Goal: Task Accomplishment & Management: Use online tool/utility

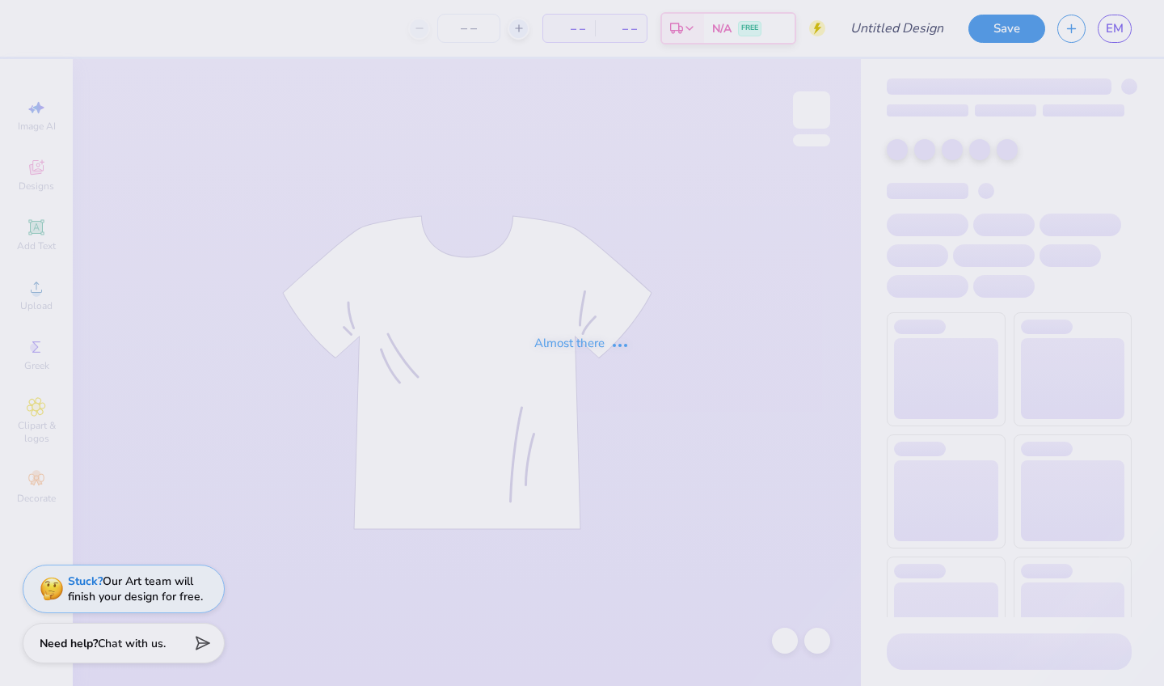
type input "[GEOGRAPHIC_DATA] : [PERSON_NAME]"
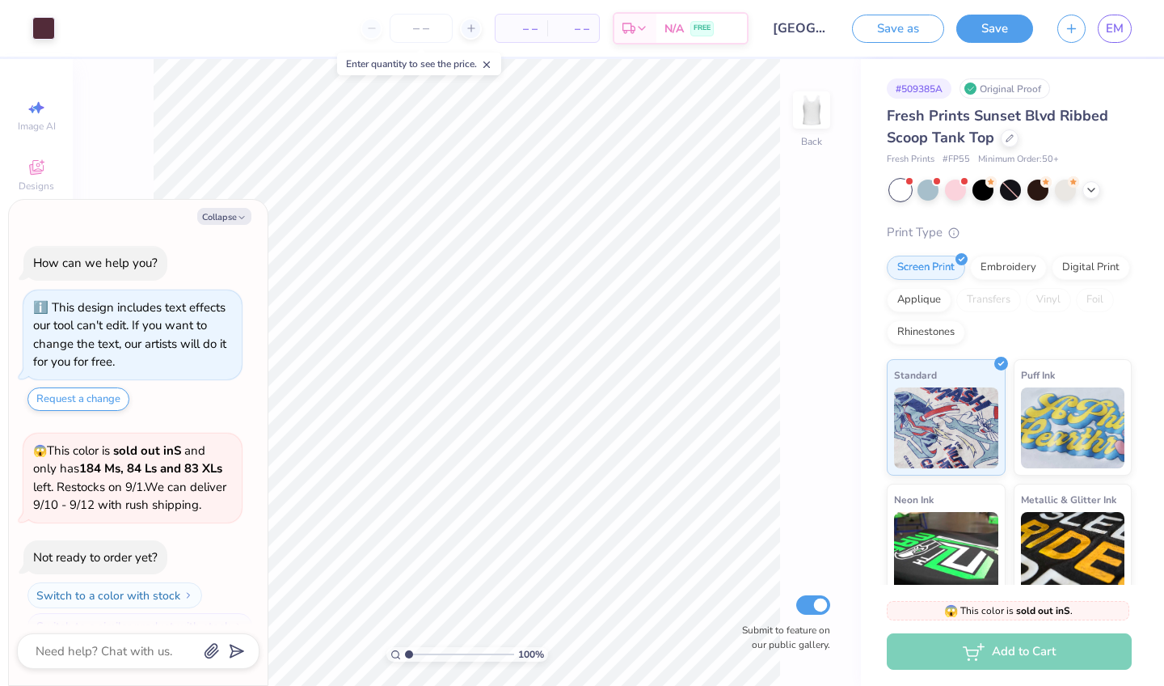
scroll to position [23, 0]
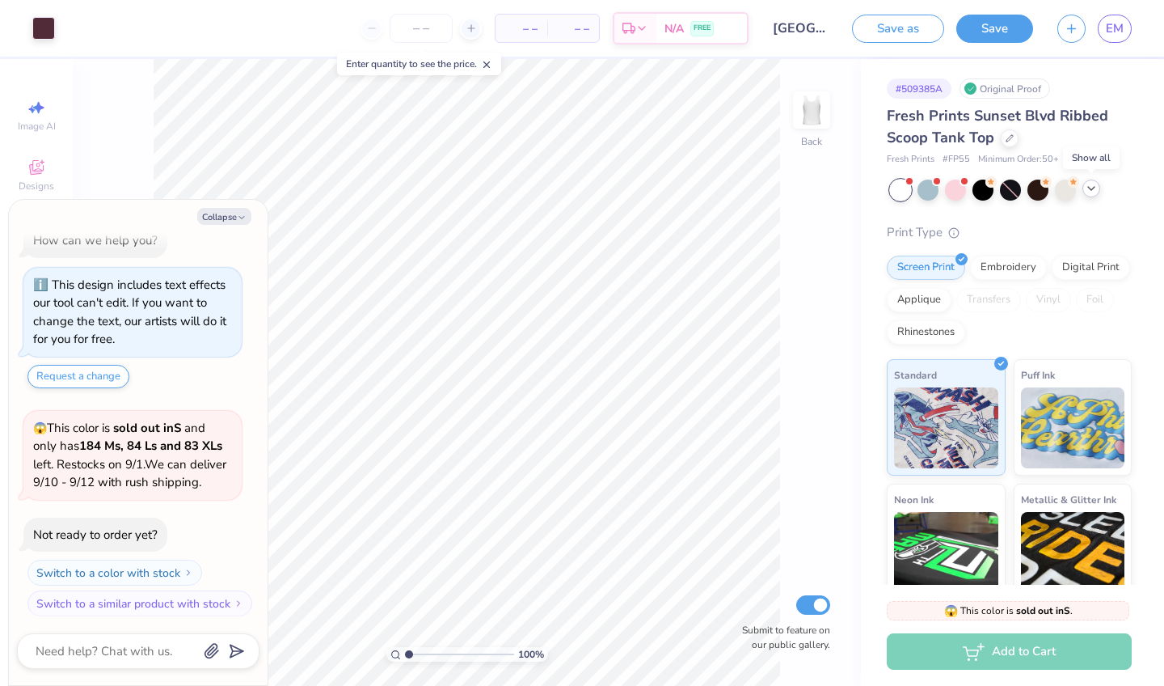
click at [1092, 188] on icon at bounding box center [1091, 188] width 13 height 13
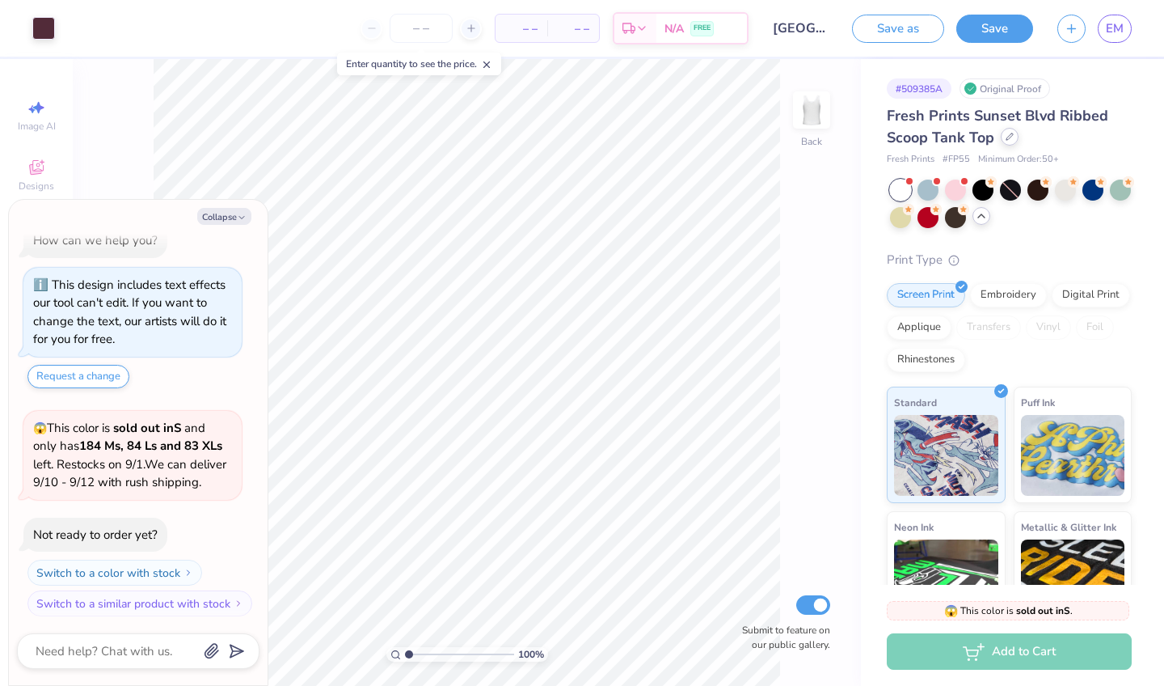
click at [1010, 137] on icon at bounding box center [1009, 136] width 6 height 6
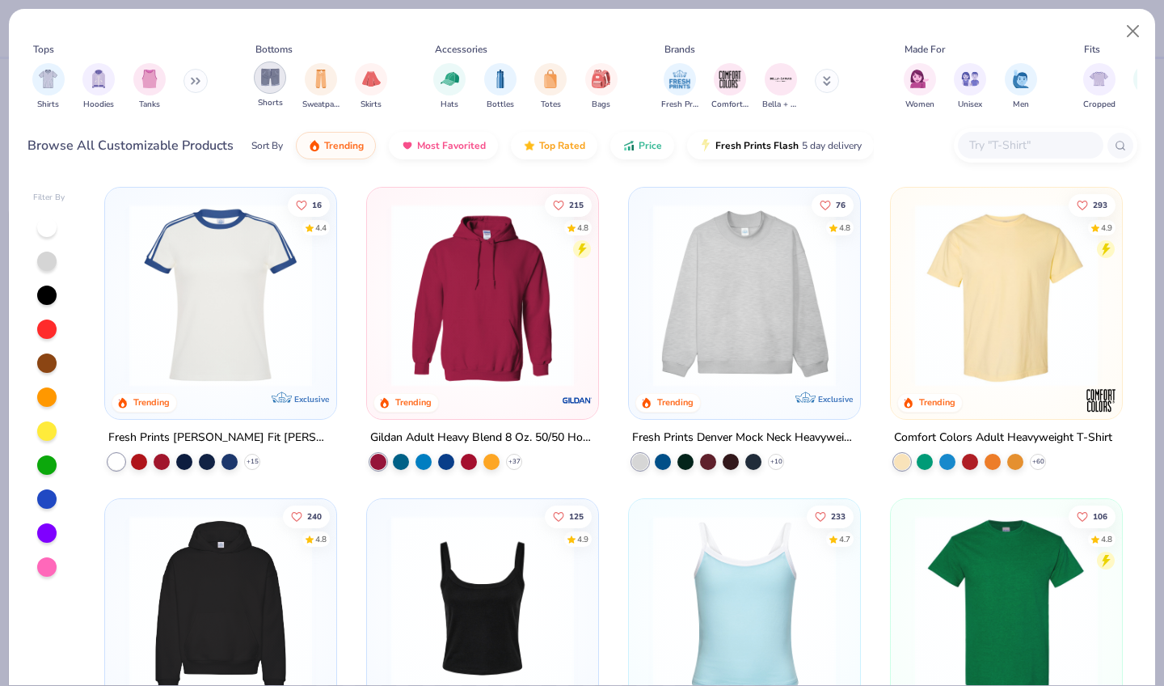
click at [274, 84] on img "filter for Shorts" at bounding box center [270, 77] width 19 height 19
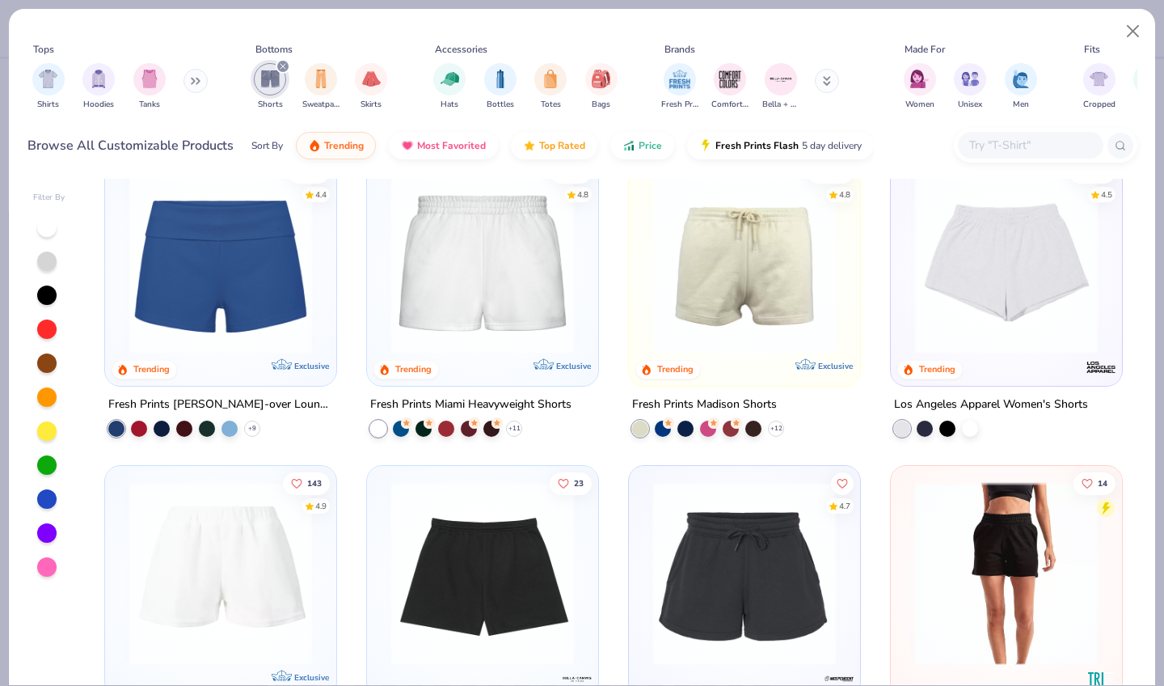
scroll to position [97, 0]
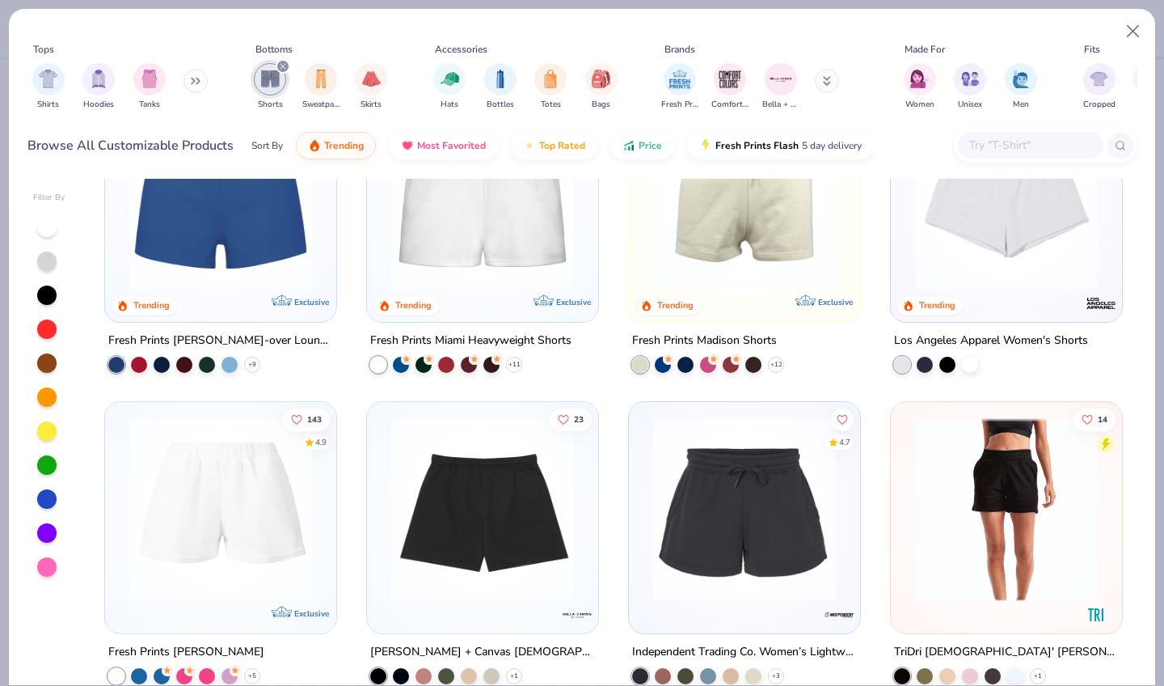
click at [762, 227] on img at bounding box center [744, 198] width 199 height 183
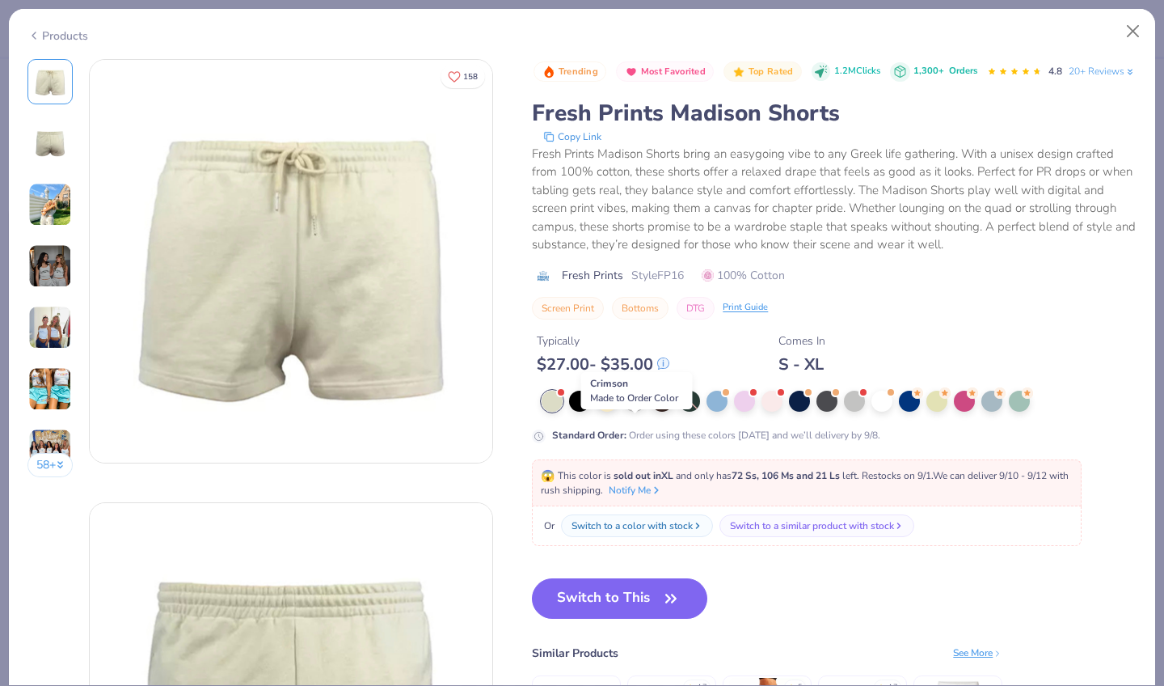
click at [641, 397] on circle at bounding box center [642, 391] width 11 height 11
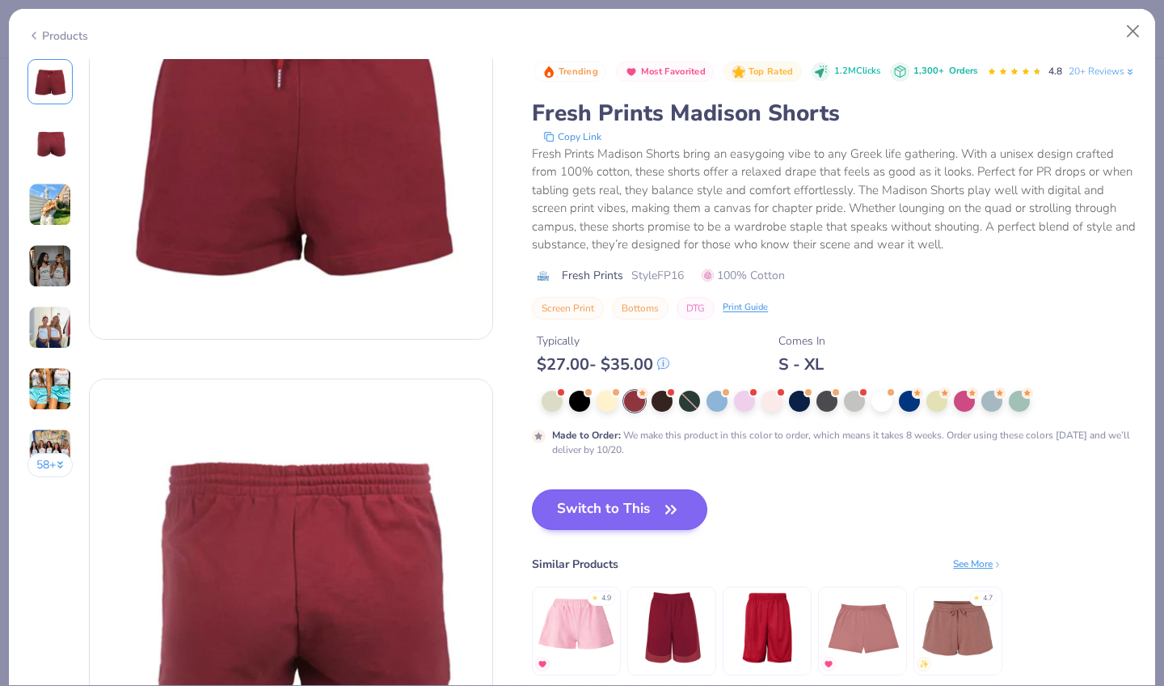
scroll to position [126, 0]
click at [649, 529] on button "Switch to This" at bounding box center [619, 509] width 175 height 40
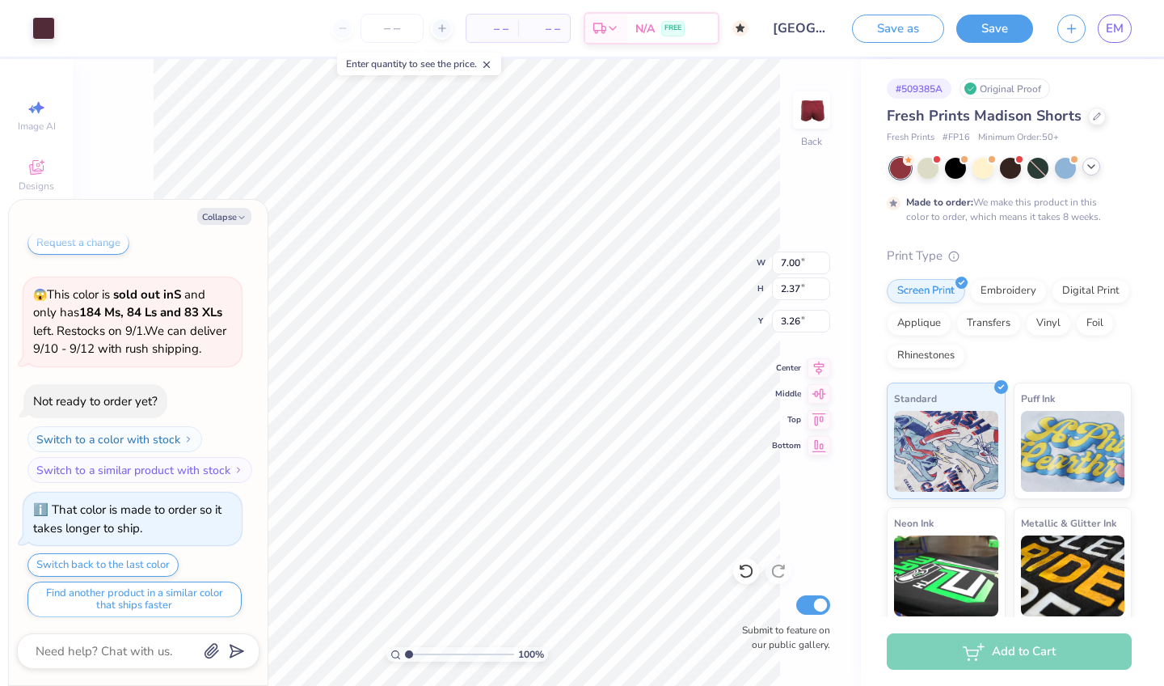
type textarea "x"
type input "2.66"
type input "0.90"
type input "4.73"
type textarea "x"
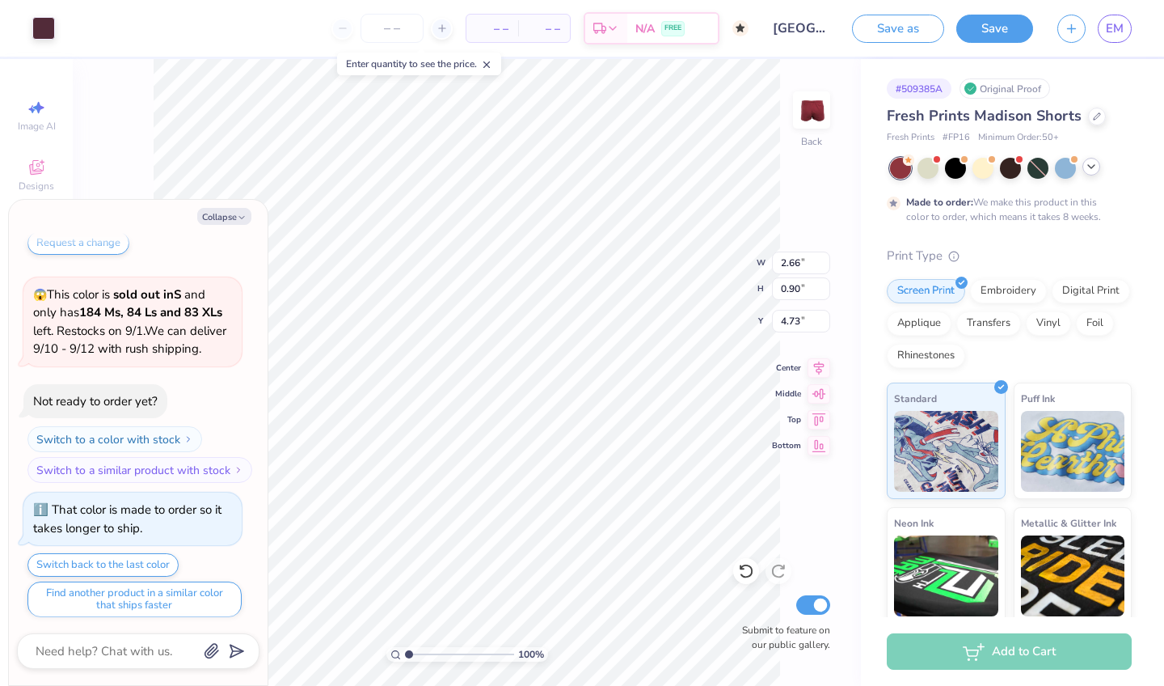
type input "8.47"
click at [1092, 166] on icon at bounding box center [1091, 166] width 13 height 13
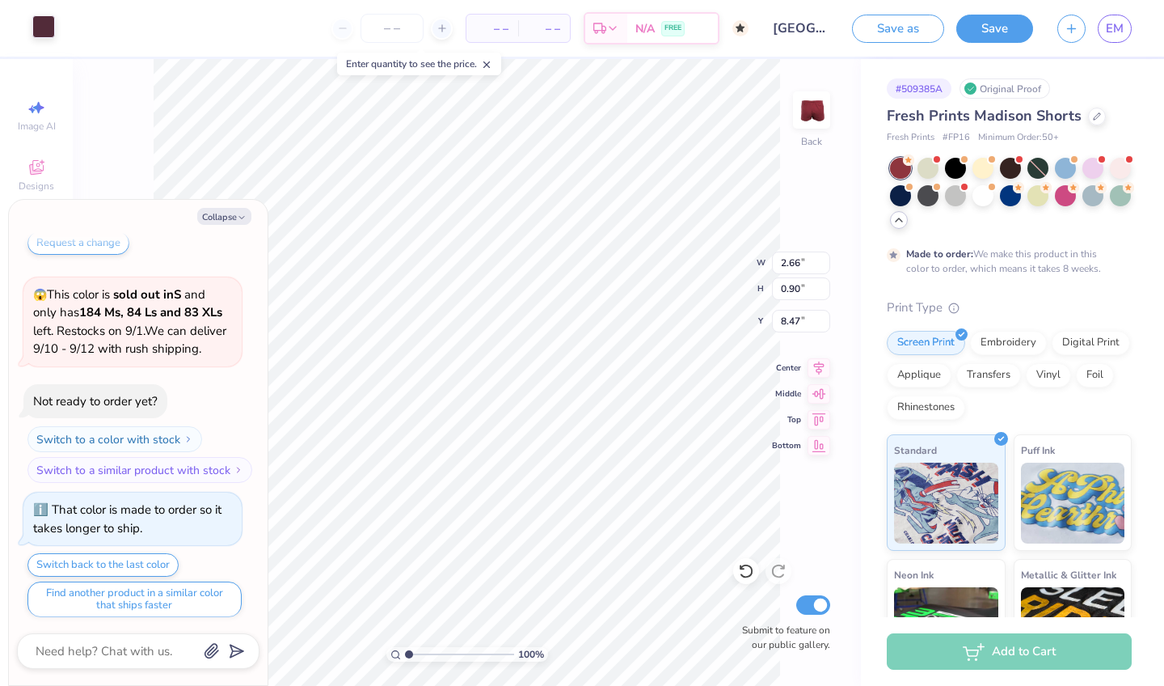
click at [45, 27] on div at bounding box center [43, 26] width 23 height 23
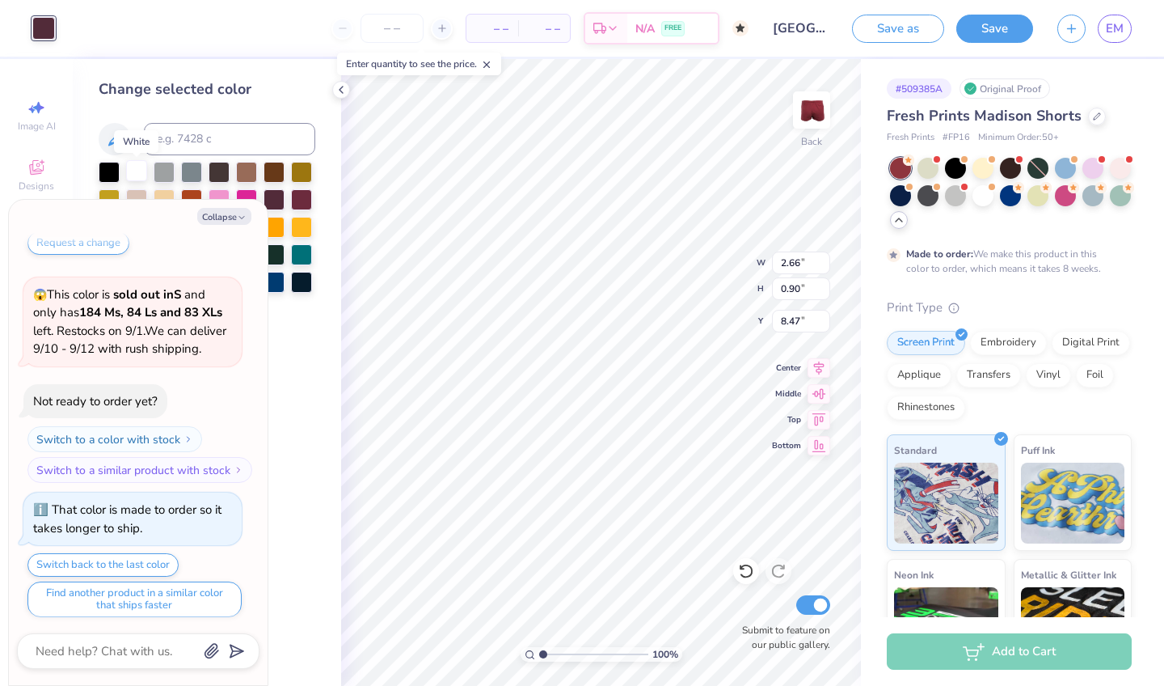
click at [138, 180] on div at bounding box center [136, 170] width 21 height 21
type textarea "x"
type input "3.72"
type input "1.26"
type input "8.11"
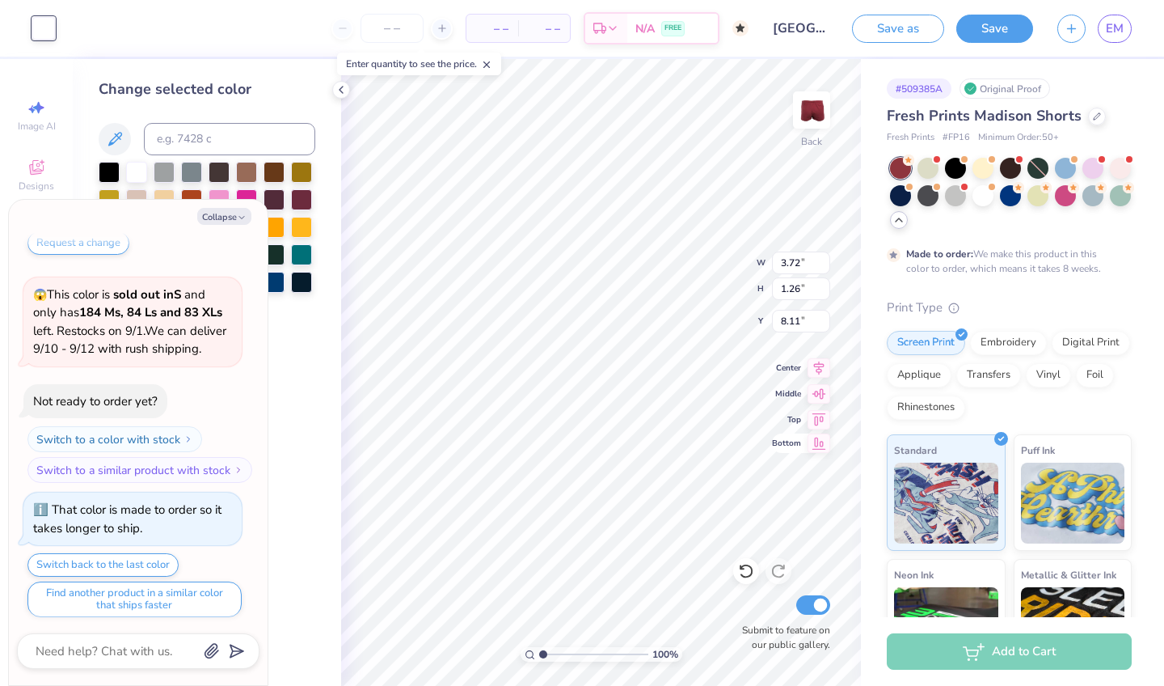
type textarea "x"
type input "7.82"
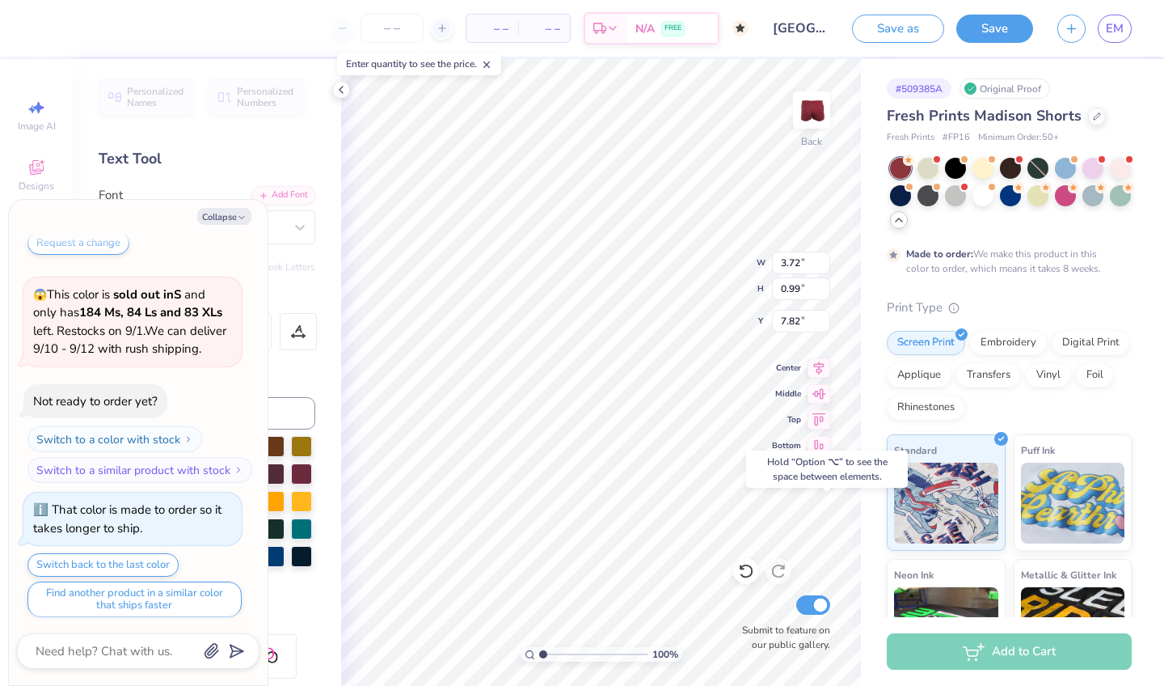
type textarea "x"
type input "8.35"
click at [740, 570] on icon at bounding box center [746, 571] width 16 height 16
type textarea "x"
type input "7.82"
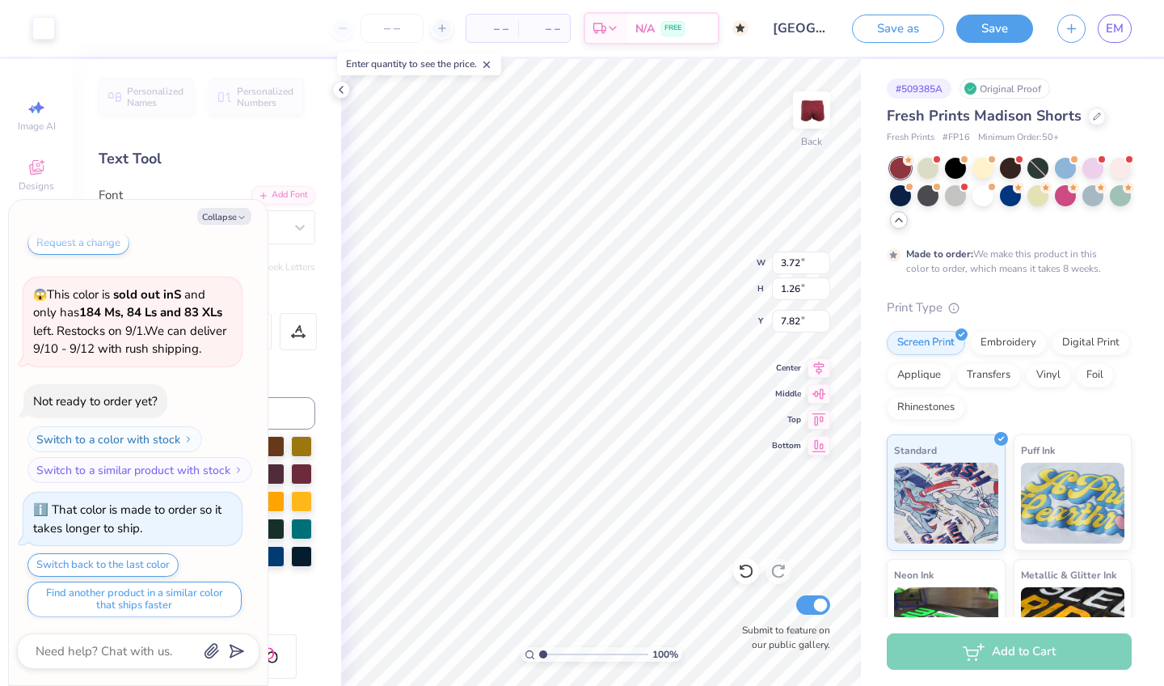
type textarea "x"
type input "8.18"
type textarea "x"
type input "1.24"
click at [746, 572] on icon at bounding box center [746, 571] width 16 height 16
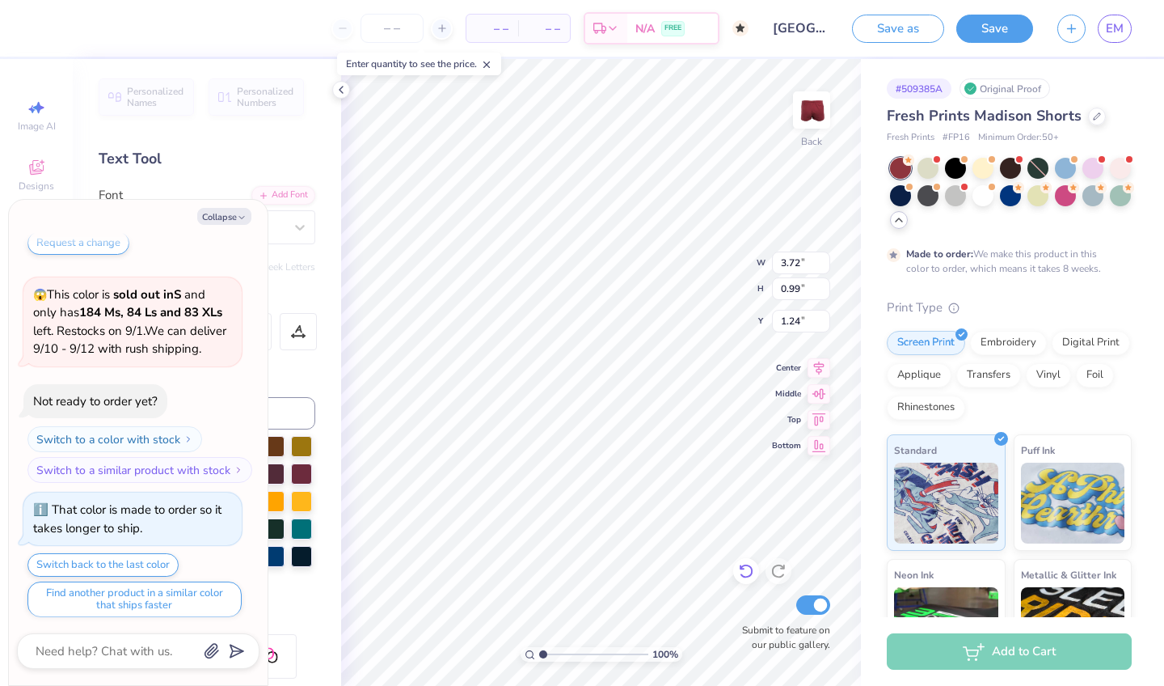
type textarea "x"
type input "8.18"
click at [892, 33] on button "Save as" at bounding box center [898, 26] width 92 height 28
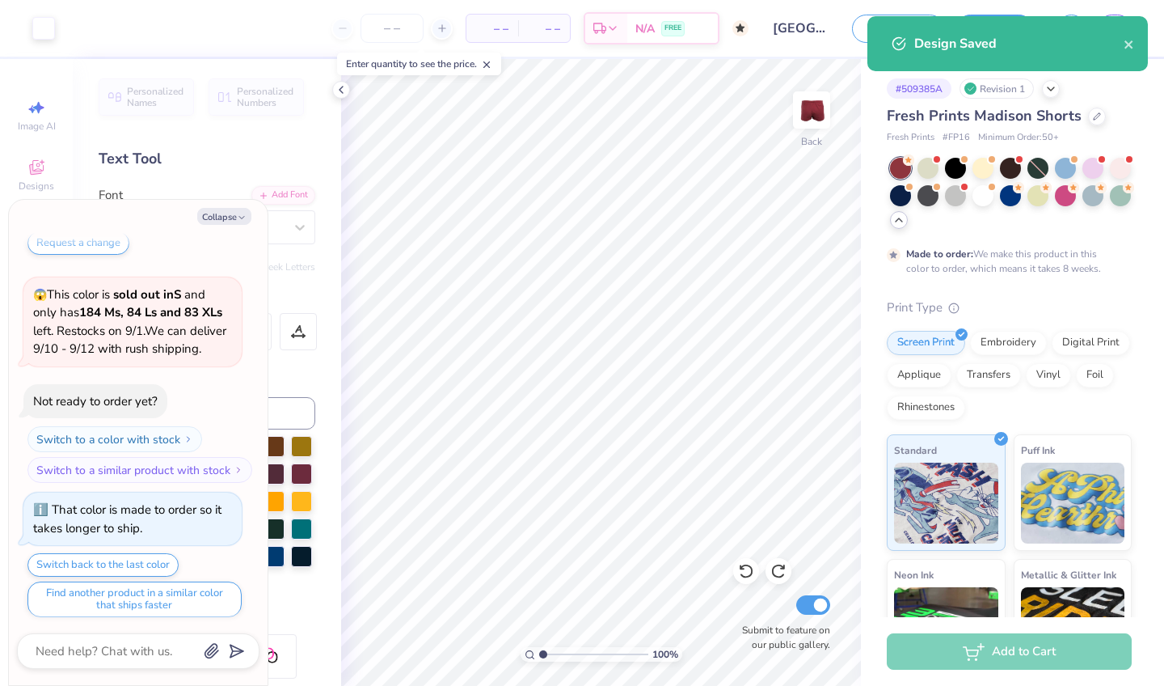
click at [1113, 23] on div "Design Saved" at bounding box center [1007, 43] width 281 height 55
click at [1125, 44] on icon "close" at bounding box center [1129, 44] width 11 height 13
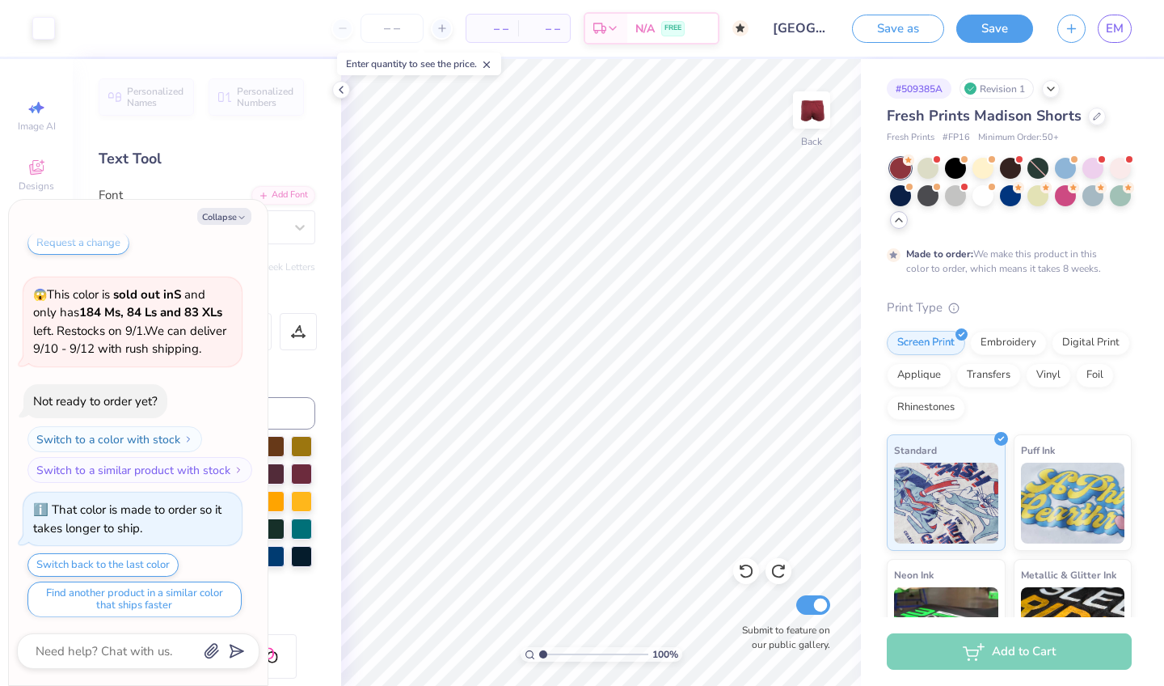
click at [1120, 30] on div "Design Saved" at bounding box center [1007, 50] width 287 height 74
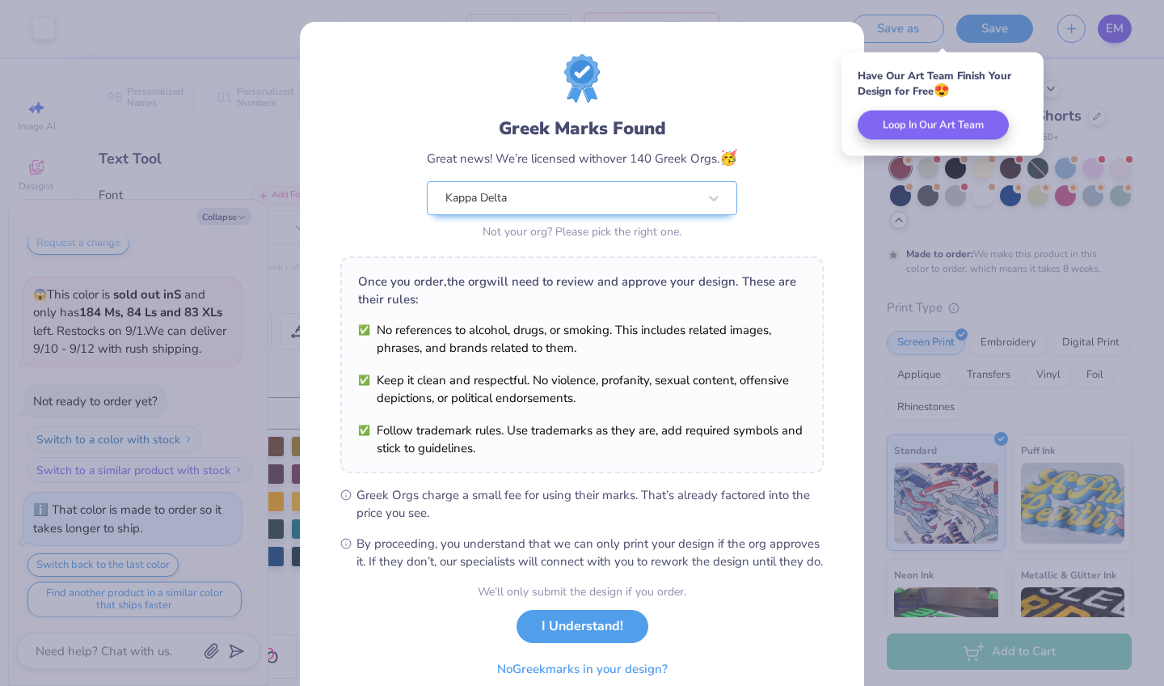
click at [1120, 32] on div "Greek Marks Found Great news! We’re licensed with over 140 Greek Orgs. 🥳 Kappa …" at bounding box center [582, 343] width 1164 height 686
click at [572, 639] on button "I Understand!" at bounding box center [583, 621] width 132 height 33
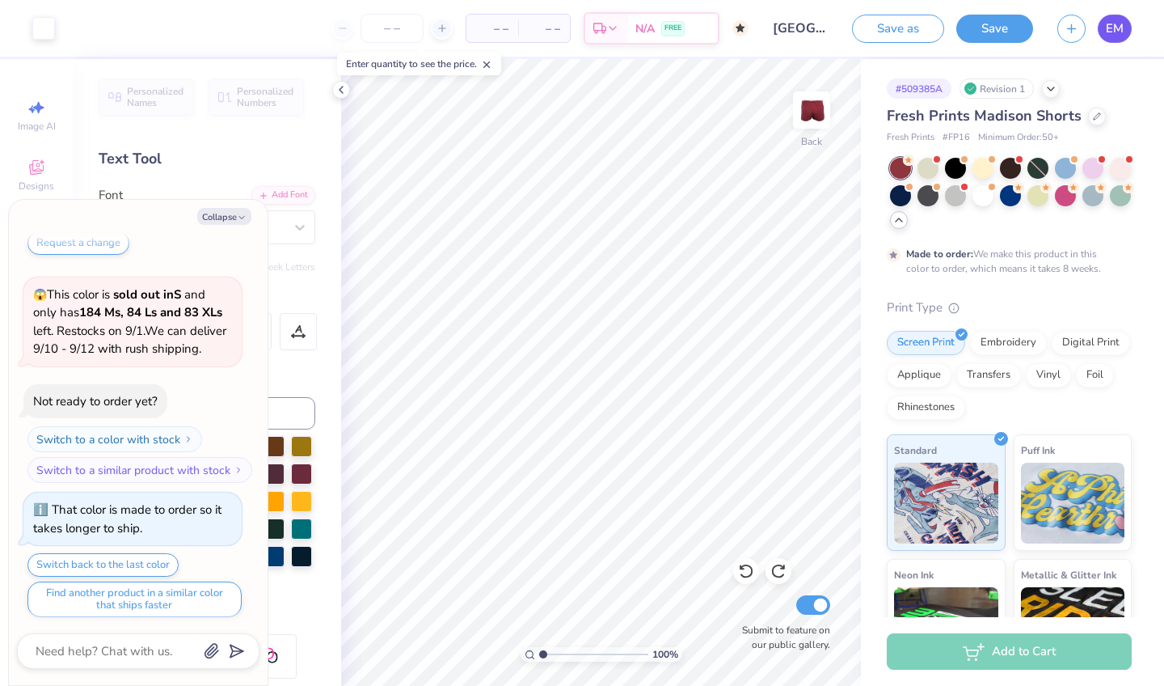
click at [1112, 29] on span "EM" at bounding box center [1115, 28] width 18 height 19
type textarea "x"
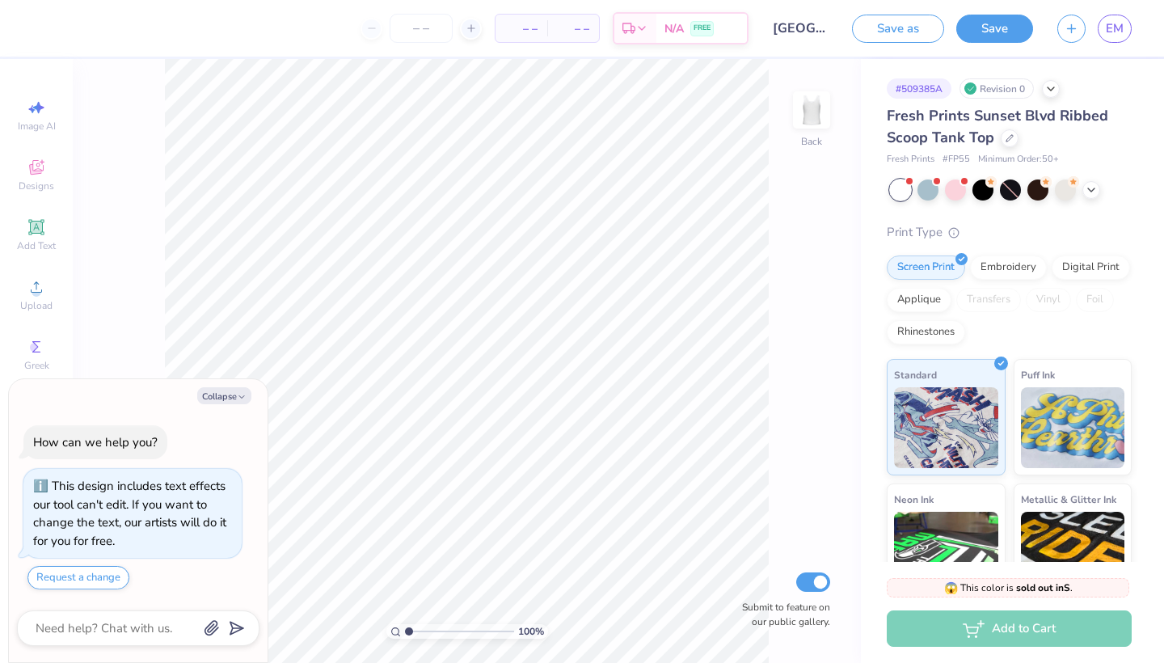
scroll to position [23, 0]
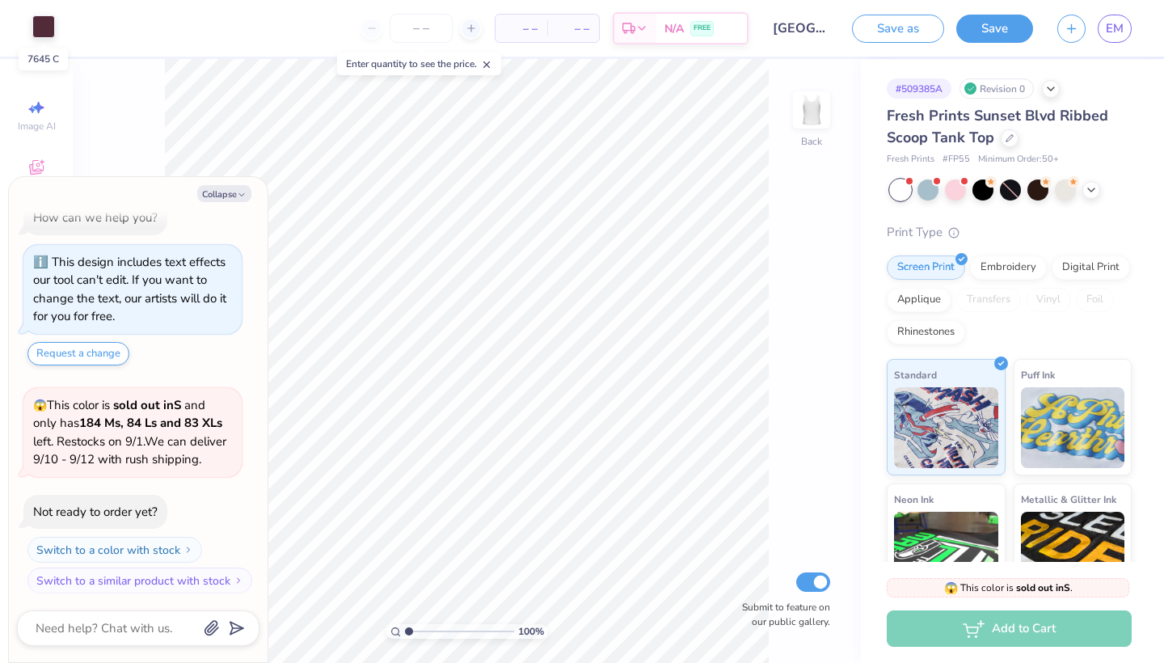
click at [42, 32] on div at bounding box center [43, 26] width 23 height 23
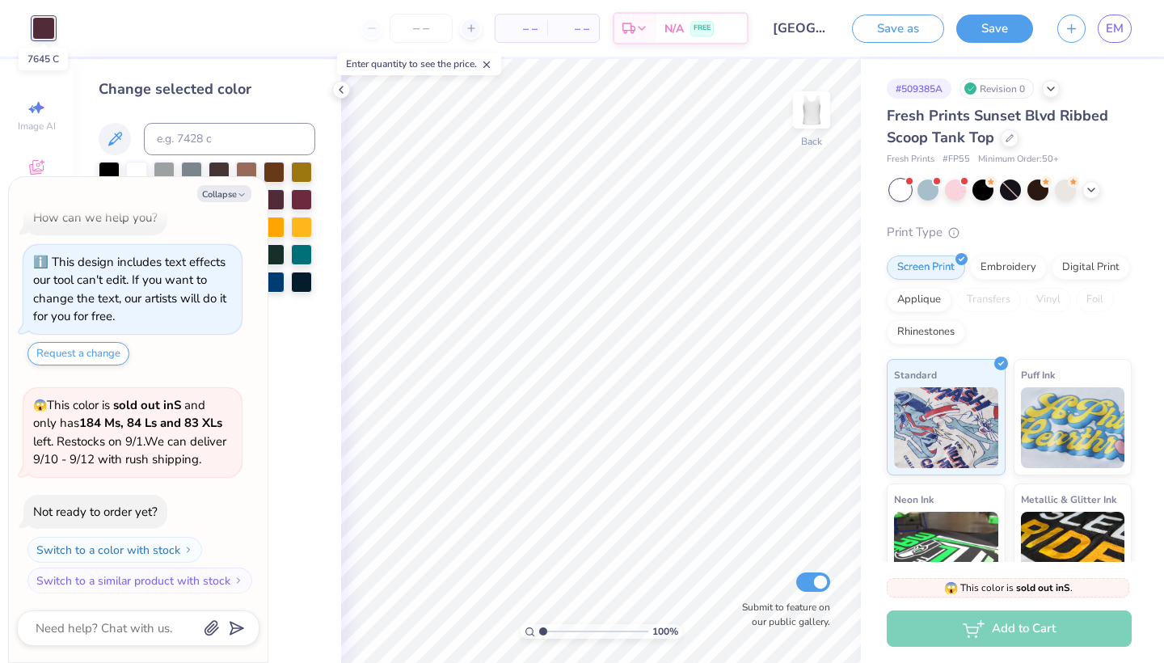
scroll to position [181, 0]
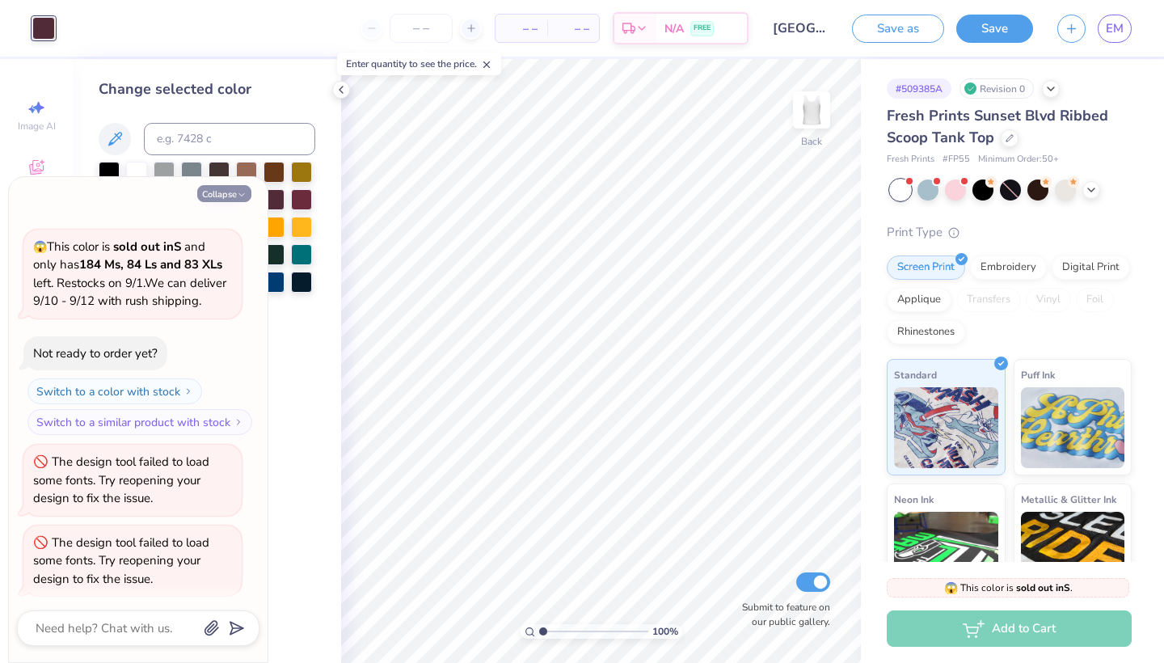
click at [232, 189] on button "Collapse" at bounding box center [224, 193] width 54 height 17
type textarea "x"
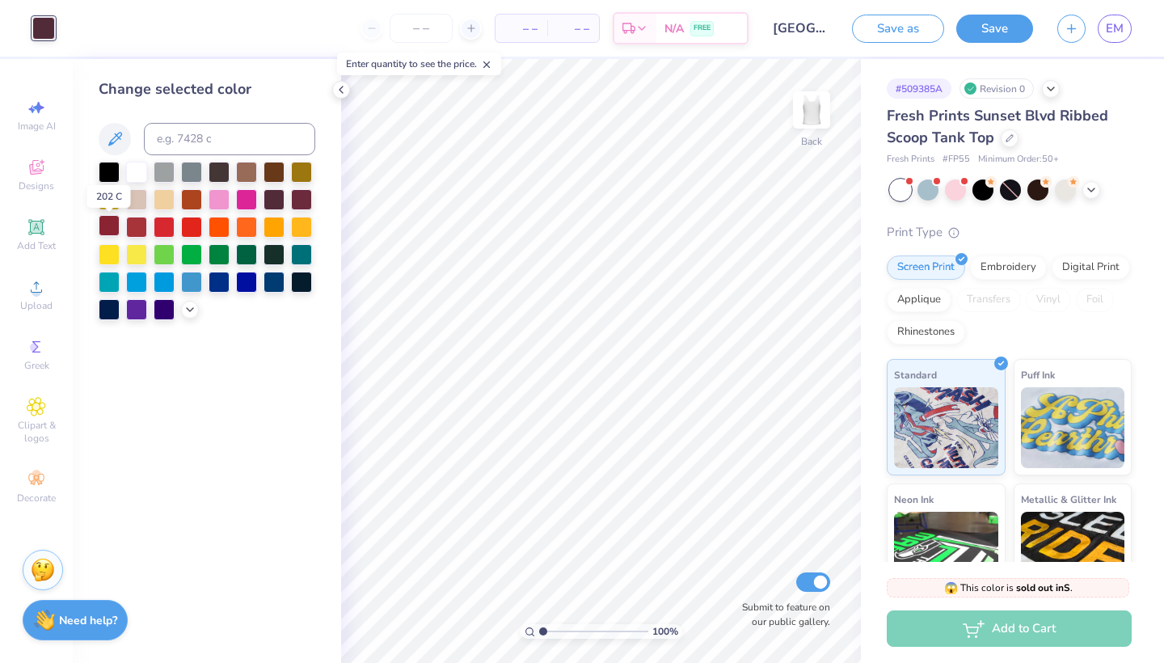
click at [108, 226] on div at bounding box center [109, 225] width 21 height 21
click at [901, 24] on button "Save as" at bounding box center [898, 26] width 92 height 28
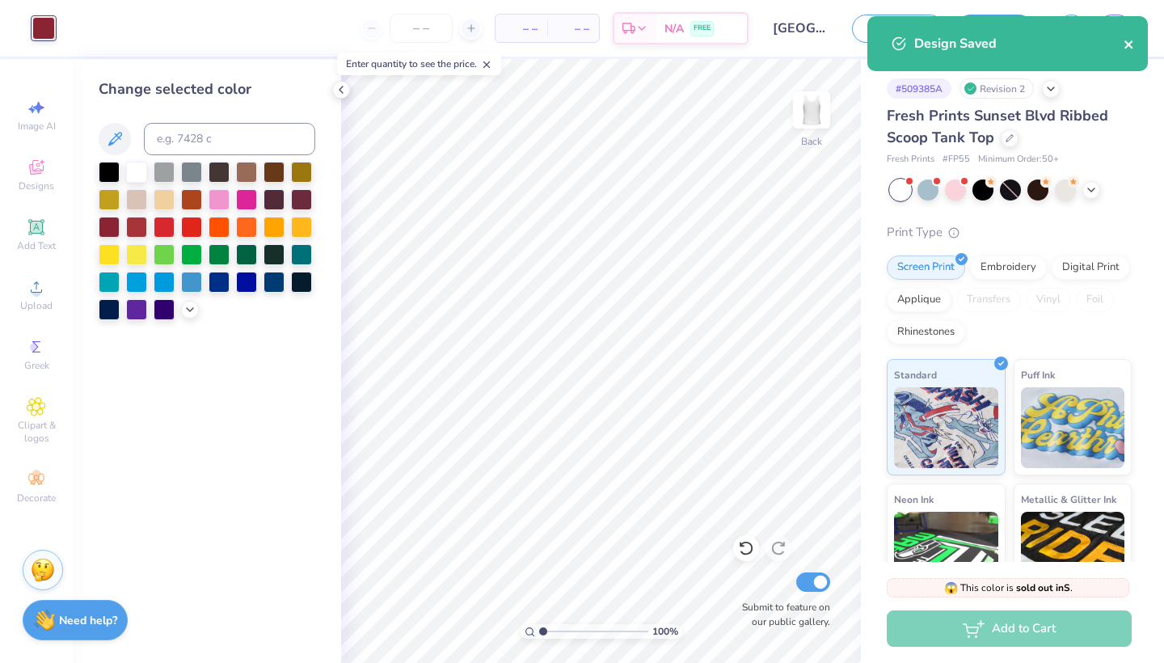
click at [1128, 44] on icon "close" at bounding box center [1128, 44] width 8 height 8
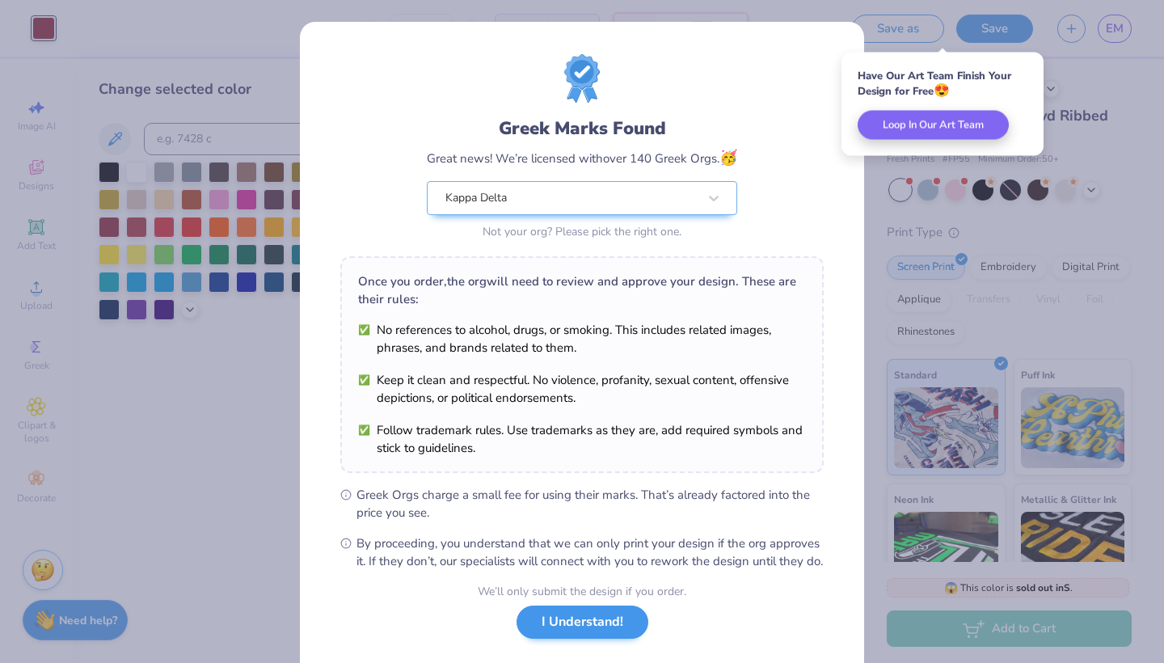
click at [583, 639] on button "I Understand!" at bounding box center [583, 621] width 132 height 33
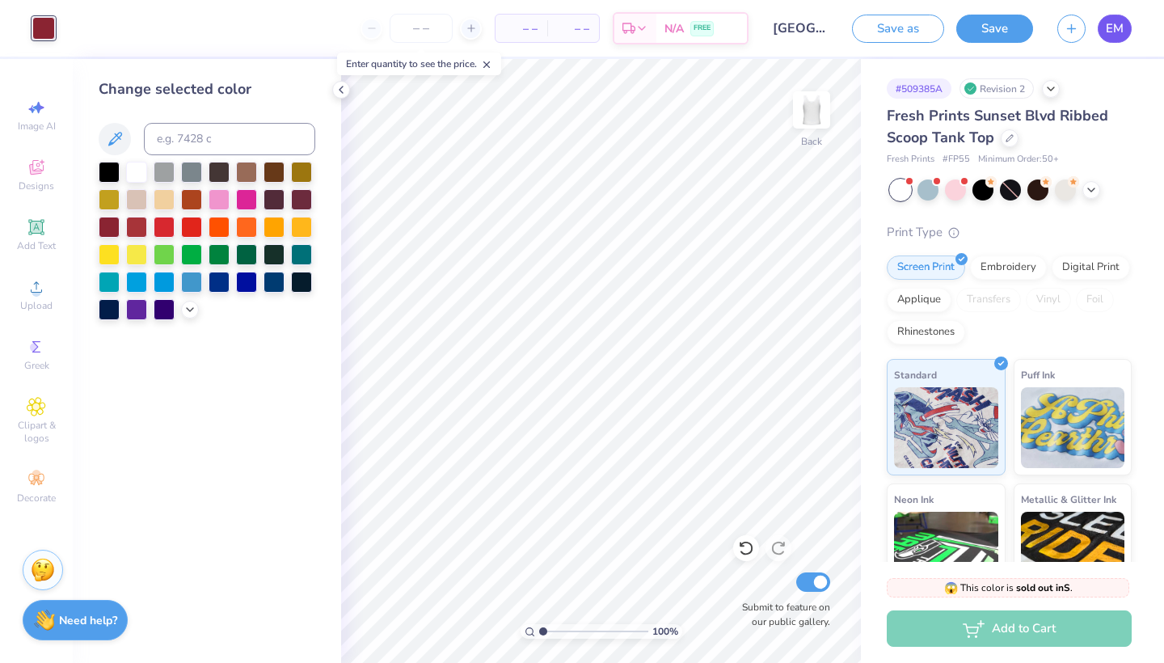
click at [1120, 36] on span "EM" at bounding box center [1115, 28] width 18 height 19
